Goal: Task Accomplishment & Management: Manage account settings

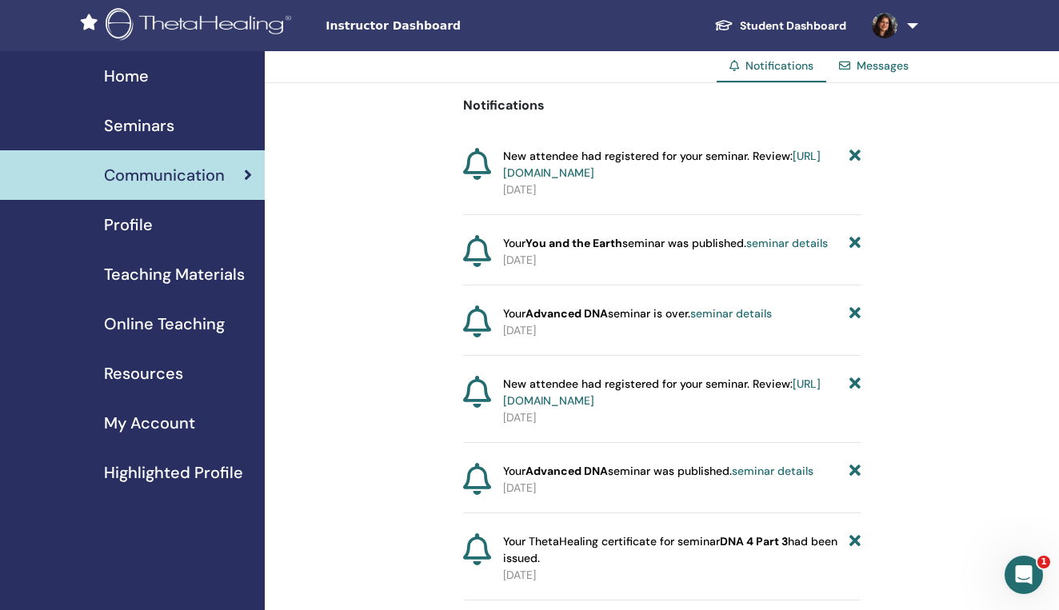
click at [130, 127] on span "Seminars" at bounding box center [139, 126] width 70 height 24
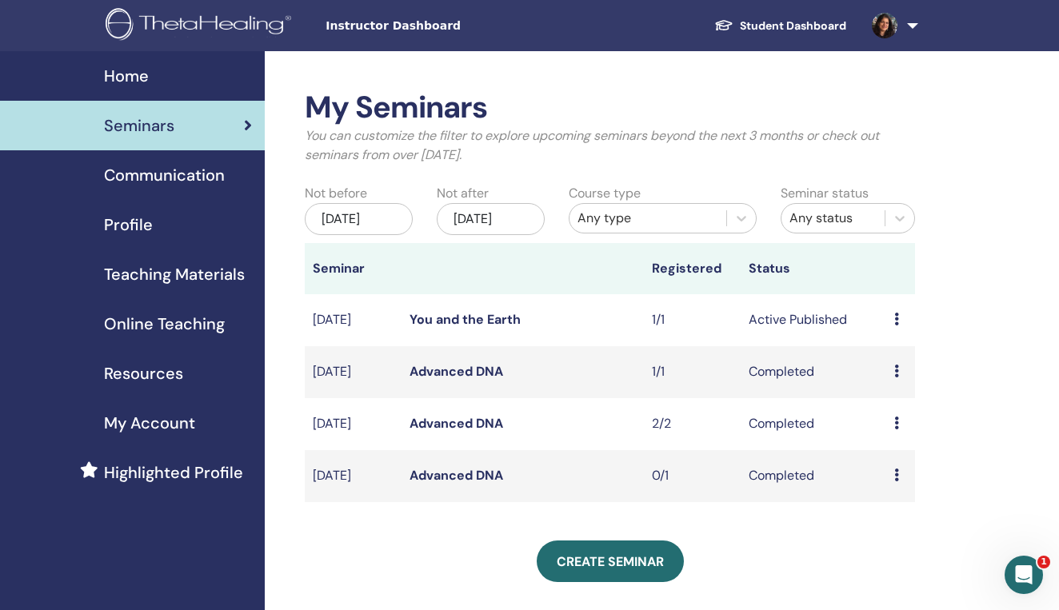
click at [895, 325] on icon at bounding box center [896, 319] width 5 height 13
click at [900, 391] on link "Attendees" at bounding box center [900, 393] width 61 height 17
click at [896, 325] on icon at bounding box center [896, 319] width 5 height 13
click at [899, 395] on link "Attendees" at bounding box center [901, 393] width 61 height 17
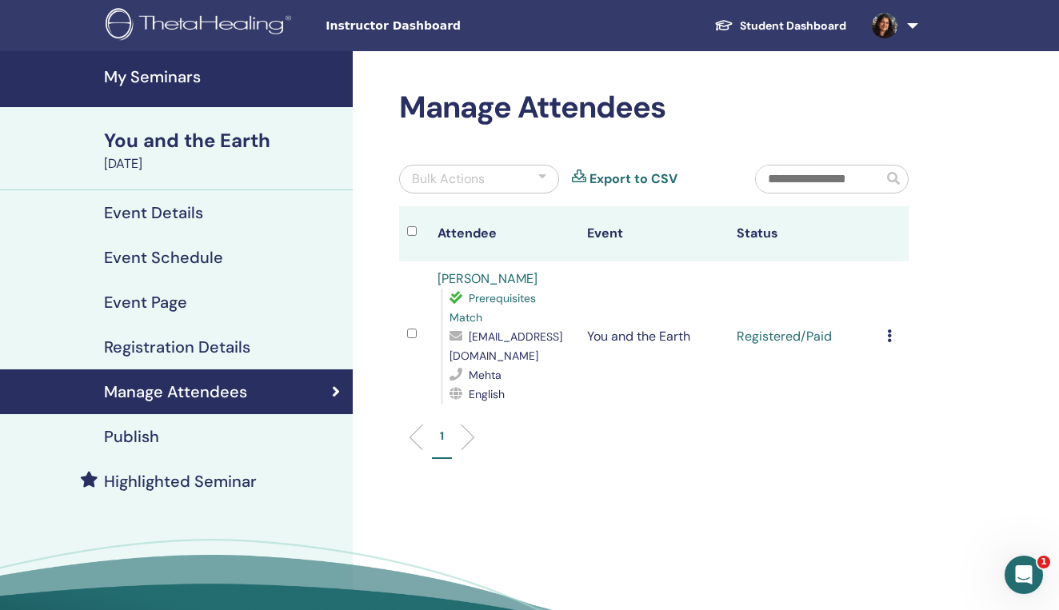
click at [889, 337] on icon at bounding box center [889, 335] width 5 height 13
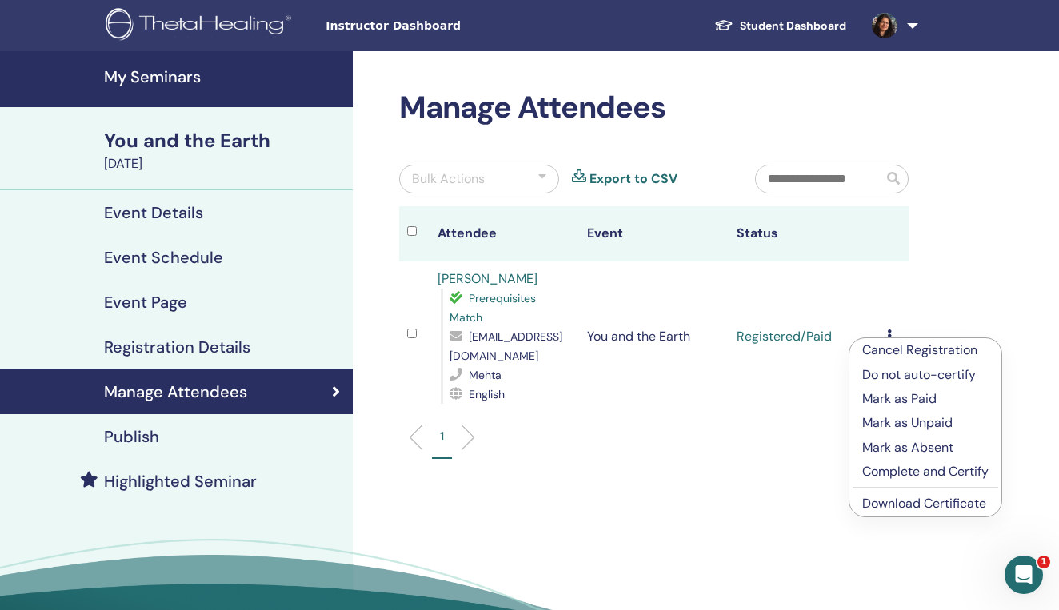
click at [902, 475] on p "Complete and Certify" at bounding box center [925, 471] width 126 height 19
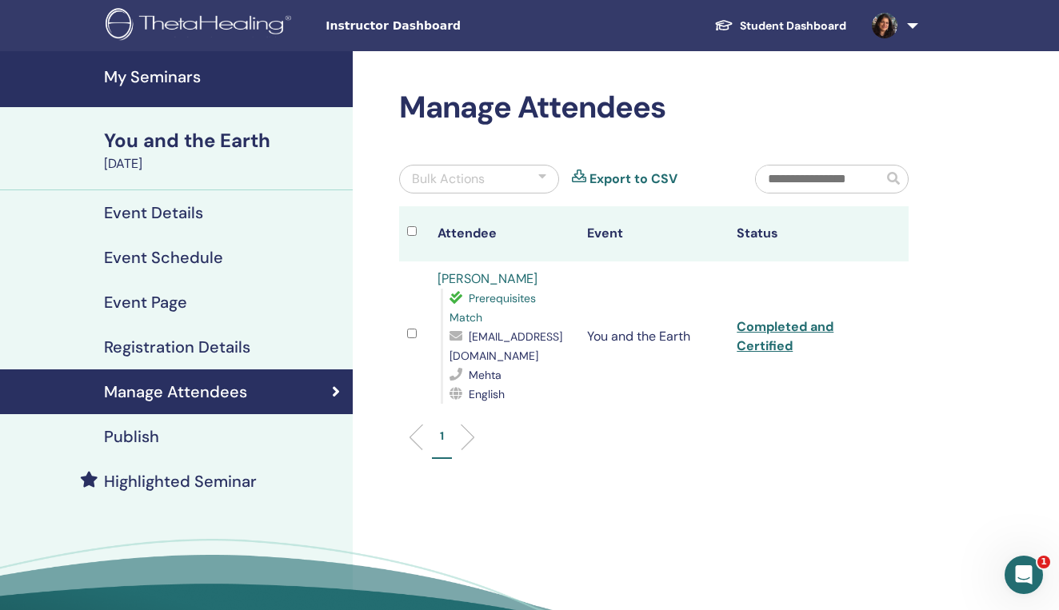
click at [770, 329] on link "Completed and Certified" at bounding box center [784, 336] width 97 height 36
click at [157, 139] on div "You and the Earth" at bounding box center [223, 140] width 239 height 27
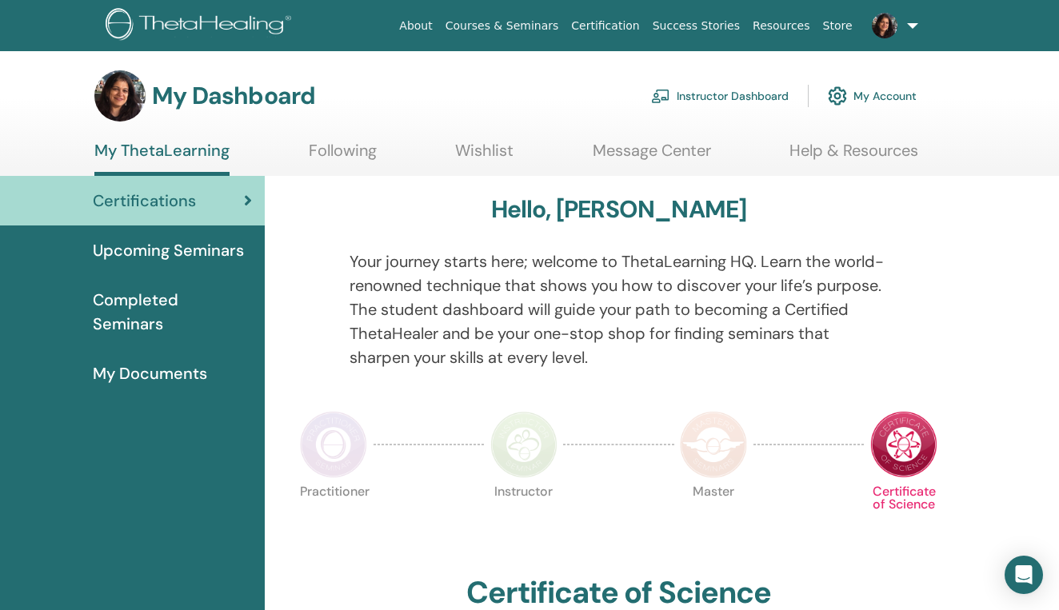
click at [437, 105] on div "My Dashboard Instructor Dashboard My Account" at bounding box center [505, 95] width 822 height 51
click at [722, 97] on link "Instructor Dashboard" at bounding box center [720, 95] width 138 height 35
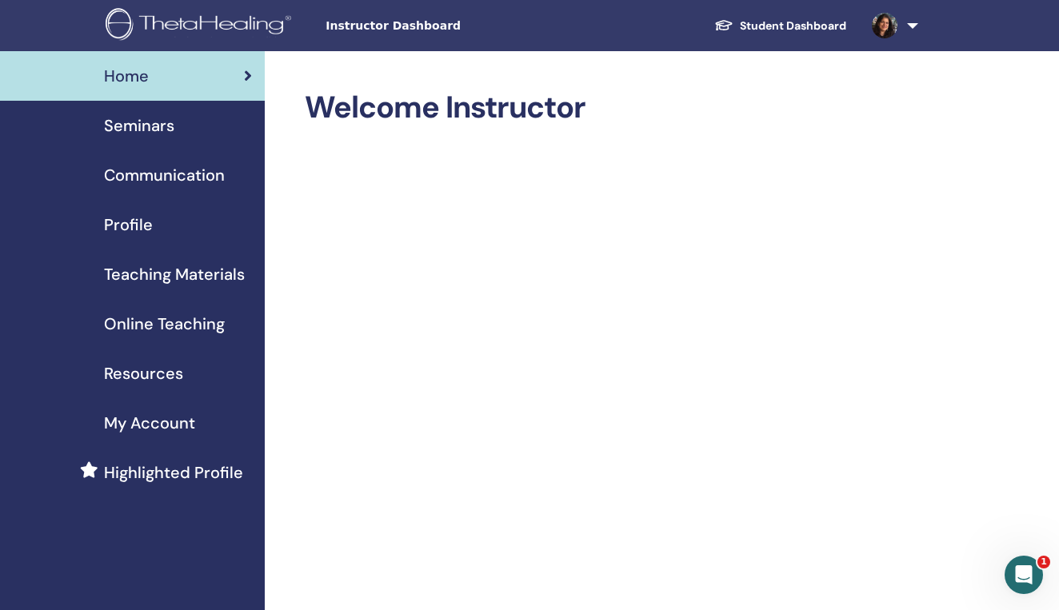
click at [161, 126] on span "Seminars" at bounding box center [139, 126] width 70 height 24
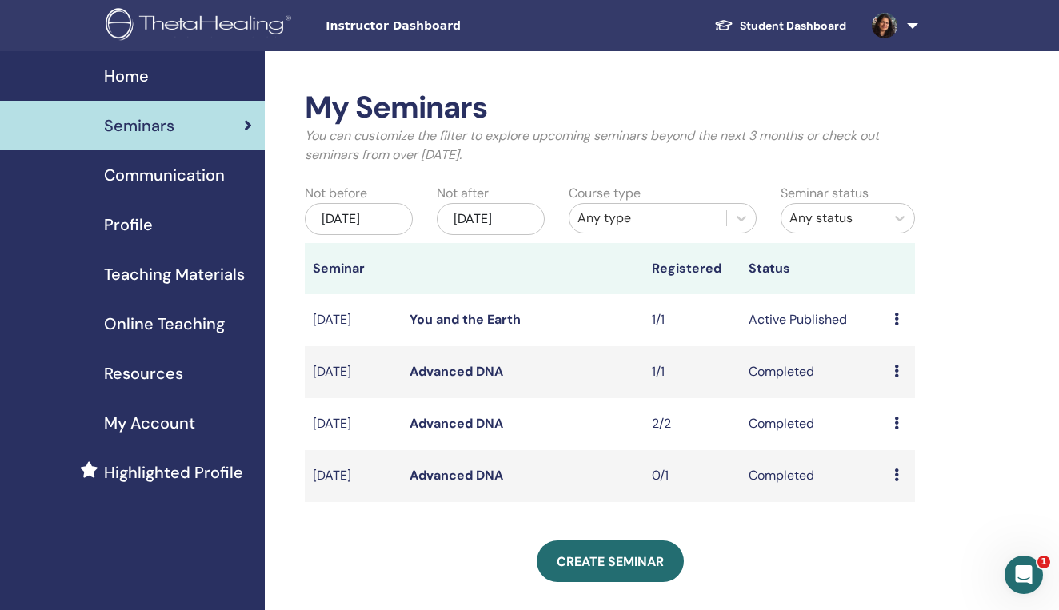
click at [896, 325] on icon at bounding box center [896, 319] width 5 height 13
click at [972, 253] on div "My Seminars You can customize the filter to explore upcoming seminars beyond th…" at bounding box center [662, 520] width 794 height 939
click at [185, 176] on span "Communication" at bounding box center [164, 175] width 121 height 24
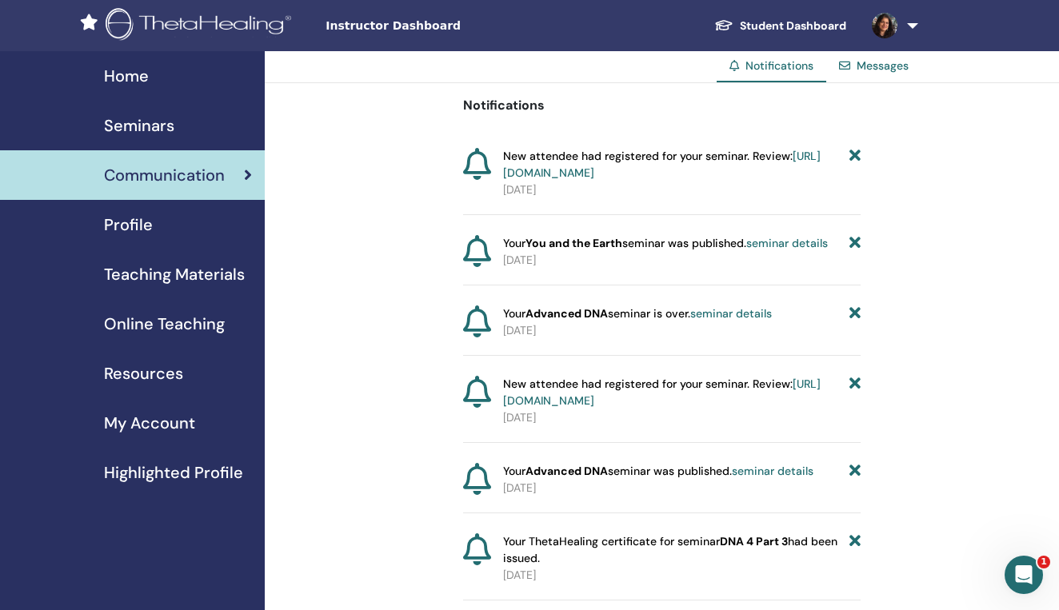
click at [120, 222] on span "Profile" at bounding box center [128, 225] width 49 height 24
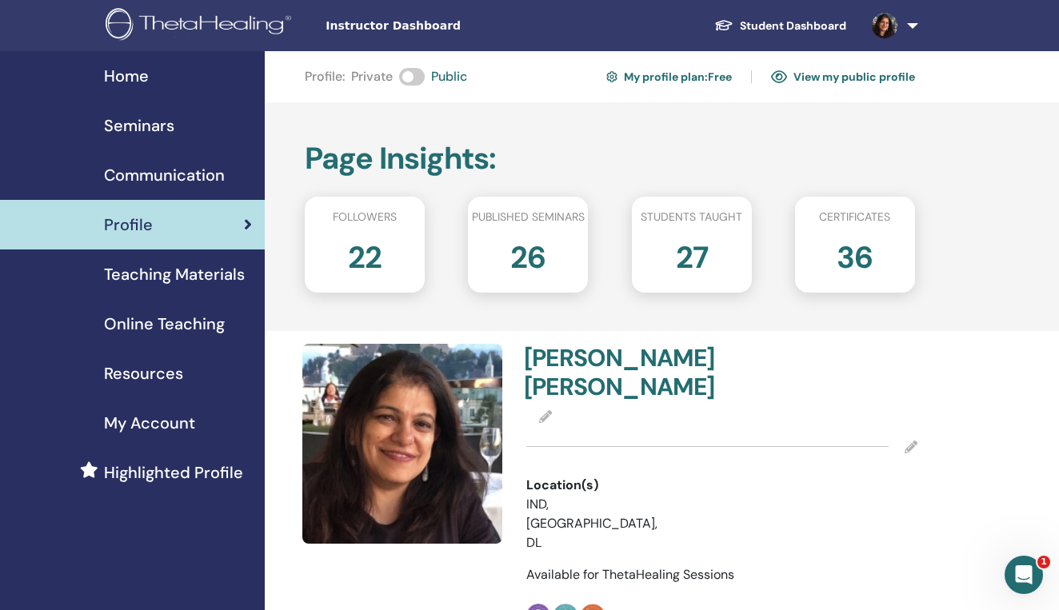
click at [137, 77] on span "Home" at bounding box center [126, 76] width 45 height 24
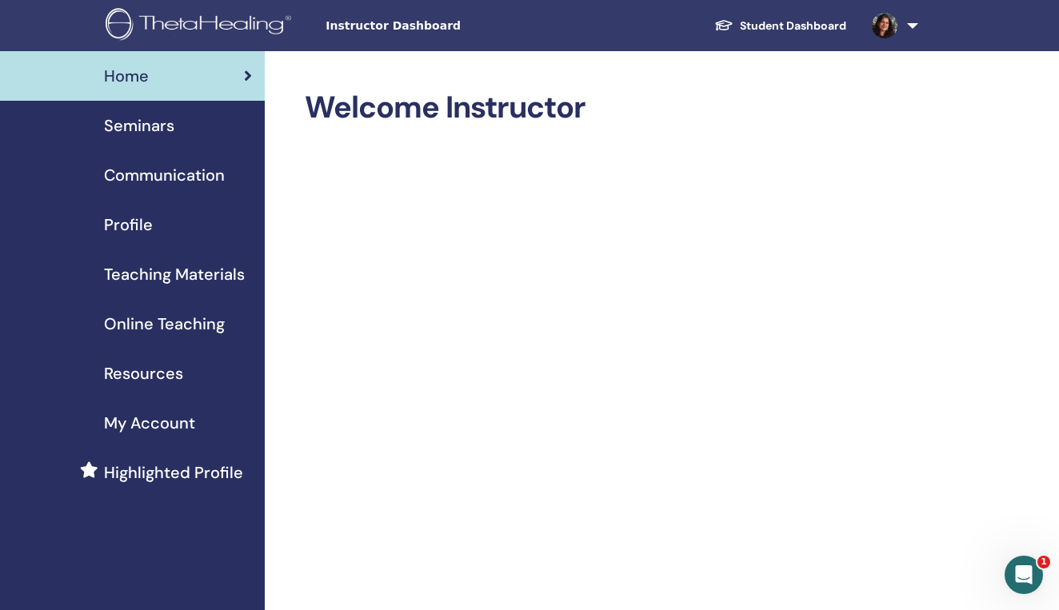
click at [182, 276] on span "Teaching Materials" at bounding box center [174, 274] width 141 height 24
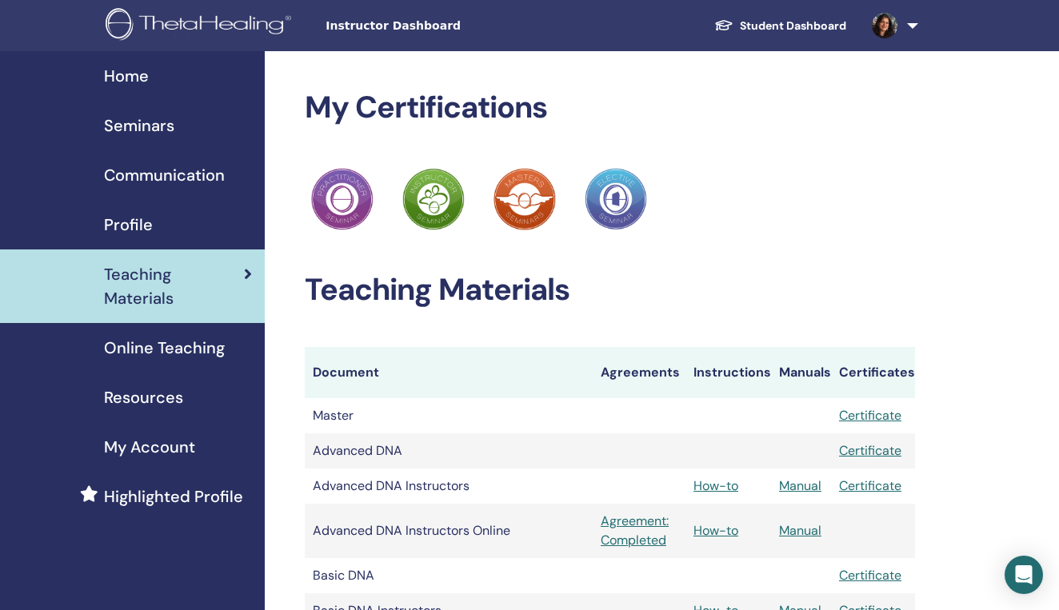
click at [827, 187] on div "ThetaHealing Practitioner ThetaHealing Instructor ThetaHealing Master ThetaHeal…" at bounding box center [610, 200] width 610 height 70
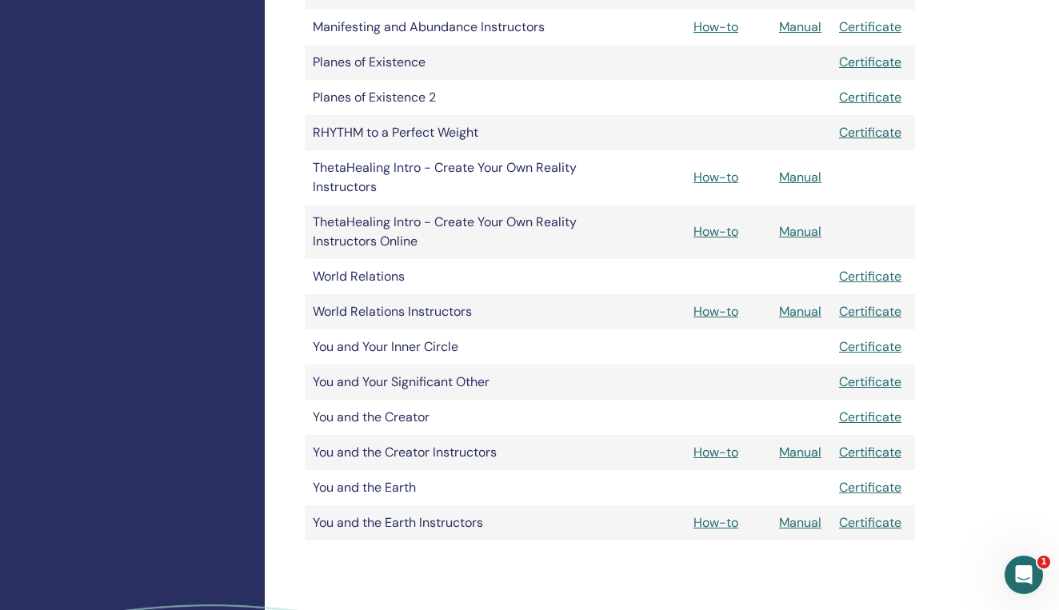
scroll to position [1270, 0]
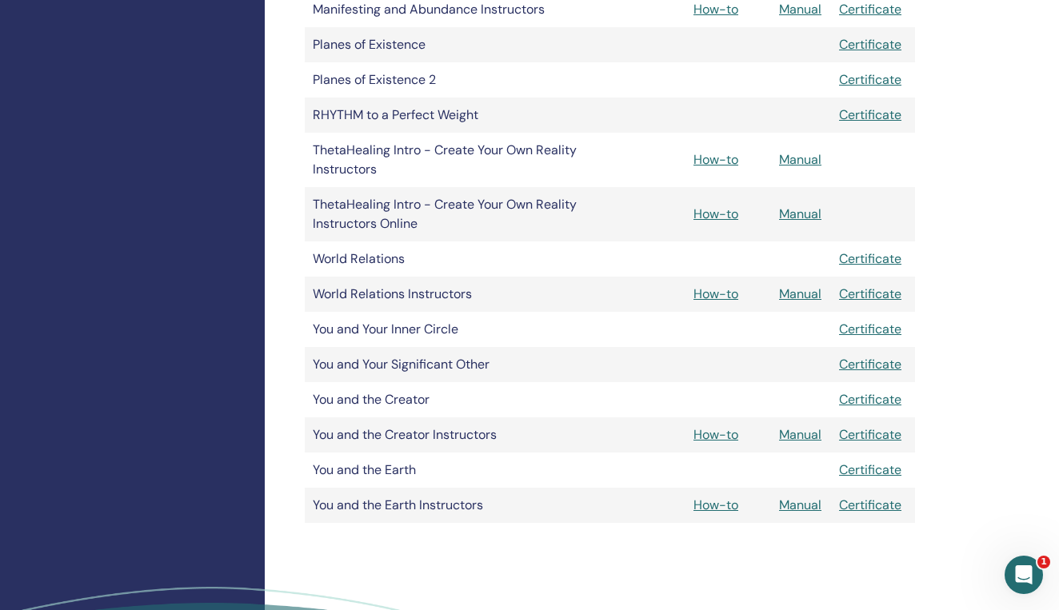
click at [721, 293] on link "How-to" at bounding box center [715, 293] width 45 height 17
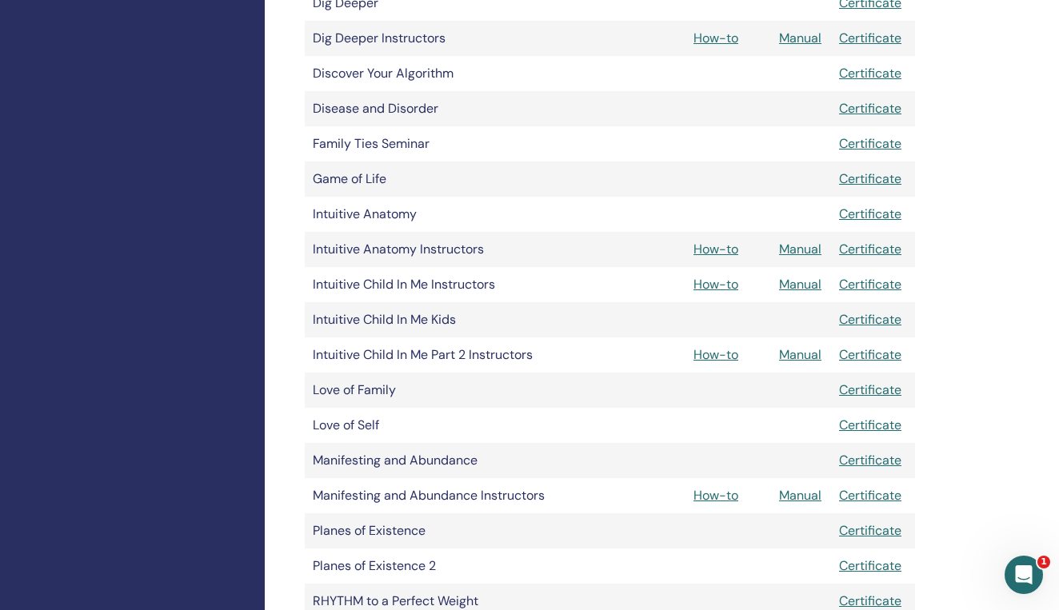
scroll to position [777, 0]
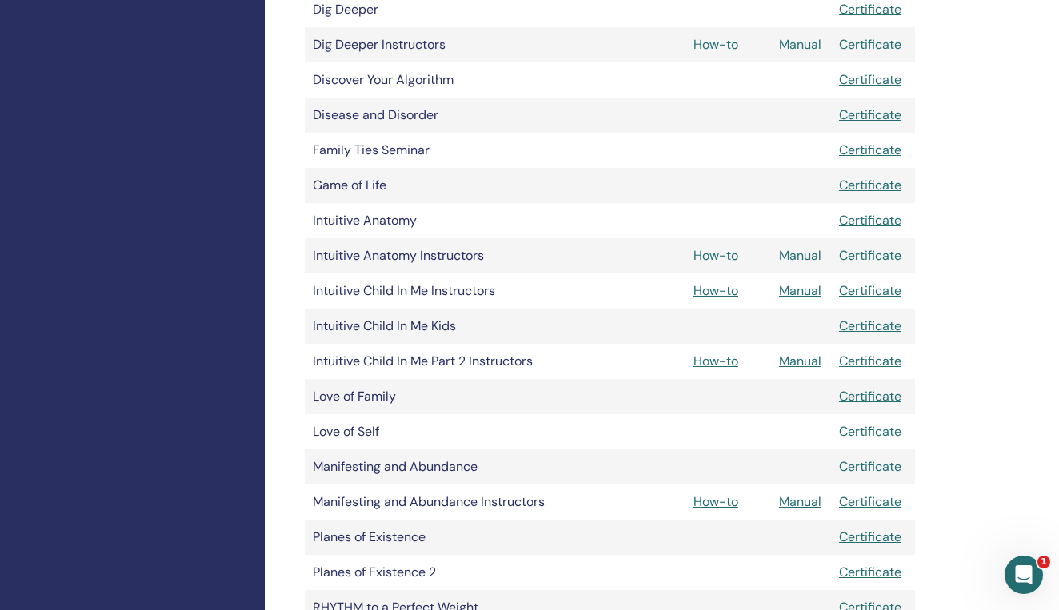
click at [722, 257] on link "How-to" at bounding box center [715, 255] width 45 height 17
